Goal: Information Seeking & Learning: Learn about a topic

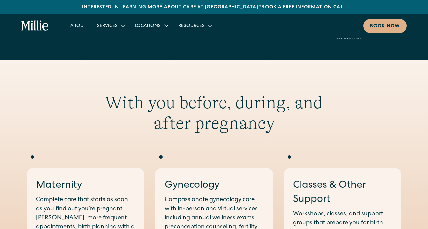
scroll to position [224, 0]
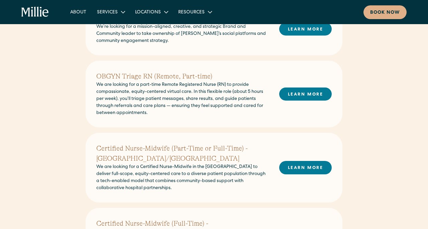
scroll to position [191, 0]
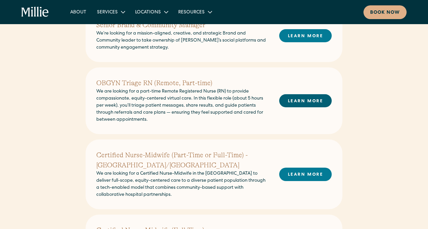
click at [295, 101] on link "LEARN MORE" at bounding box center [305, 100] width 53 height 13
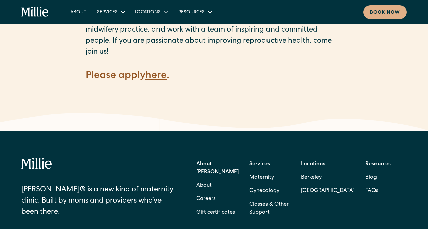
scroll to position [1002, 0]
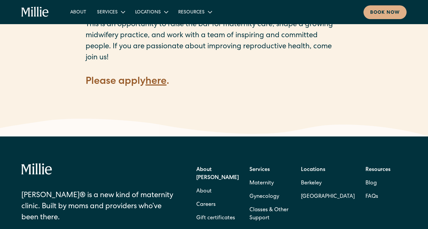
click at [162, 77] on strong "here" at bounding box center [156, 82] width 21 height 10
